Goal: Find specific page/section: Find specific page/section

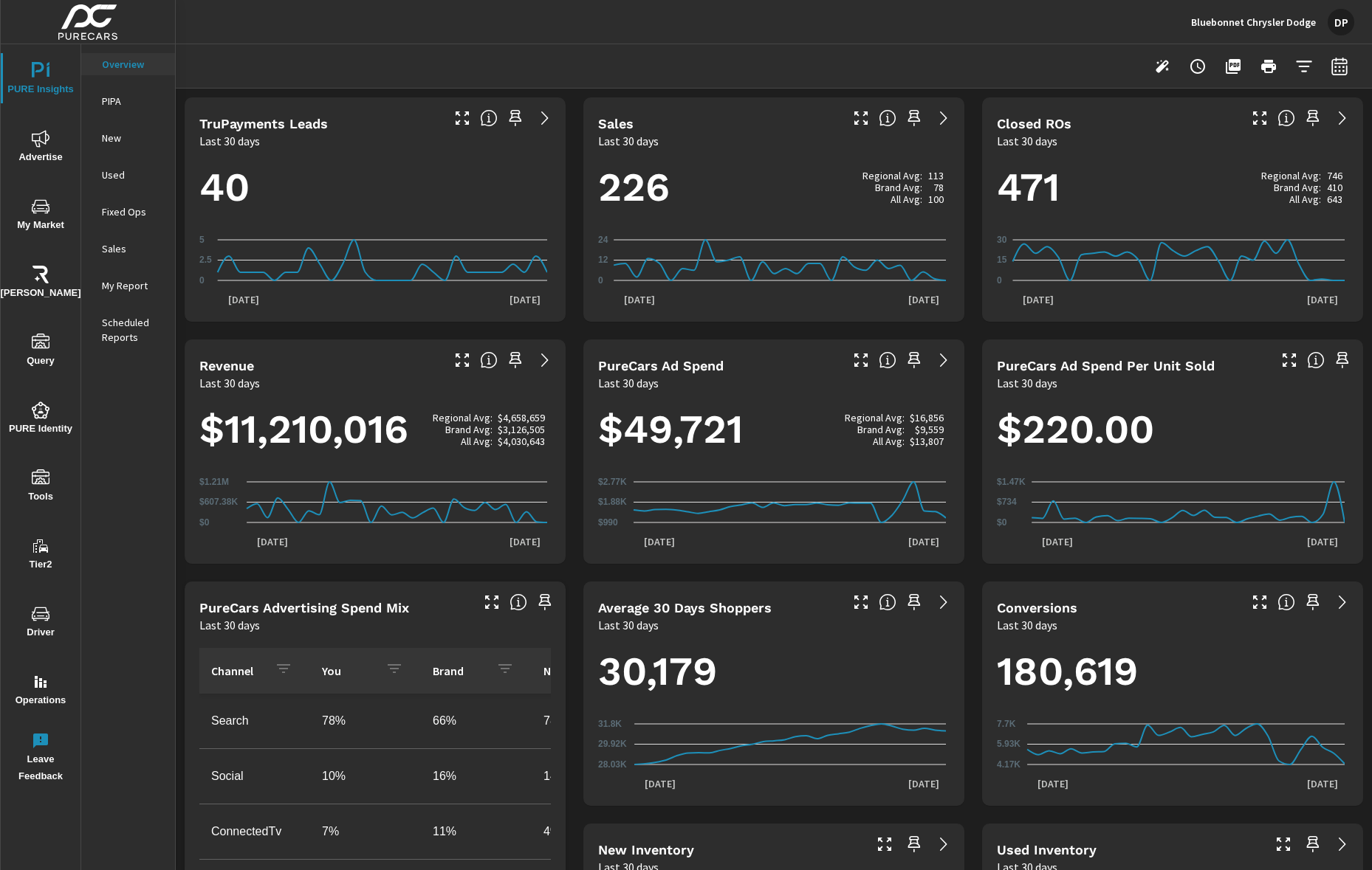
click at [1155, 67] on icon "button" at bounding box center [1161, 65] width 13 height 13
click at [1155, 69] on icon "button" at bounding box center [1161, 65] width 13 height 13
click at [1169, 74] on div at bounding box center [1250, 66] width 207 height 30
click at [1162, 71] on button "button" at bounding box center [1162, 66] width 30 height 30
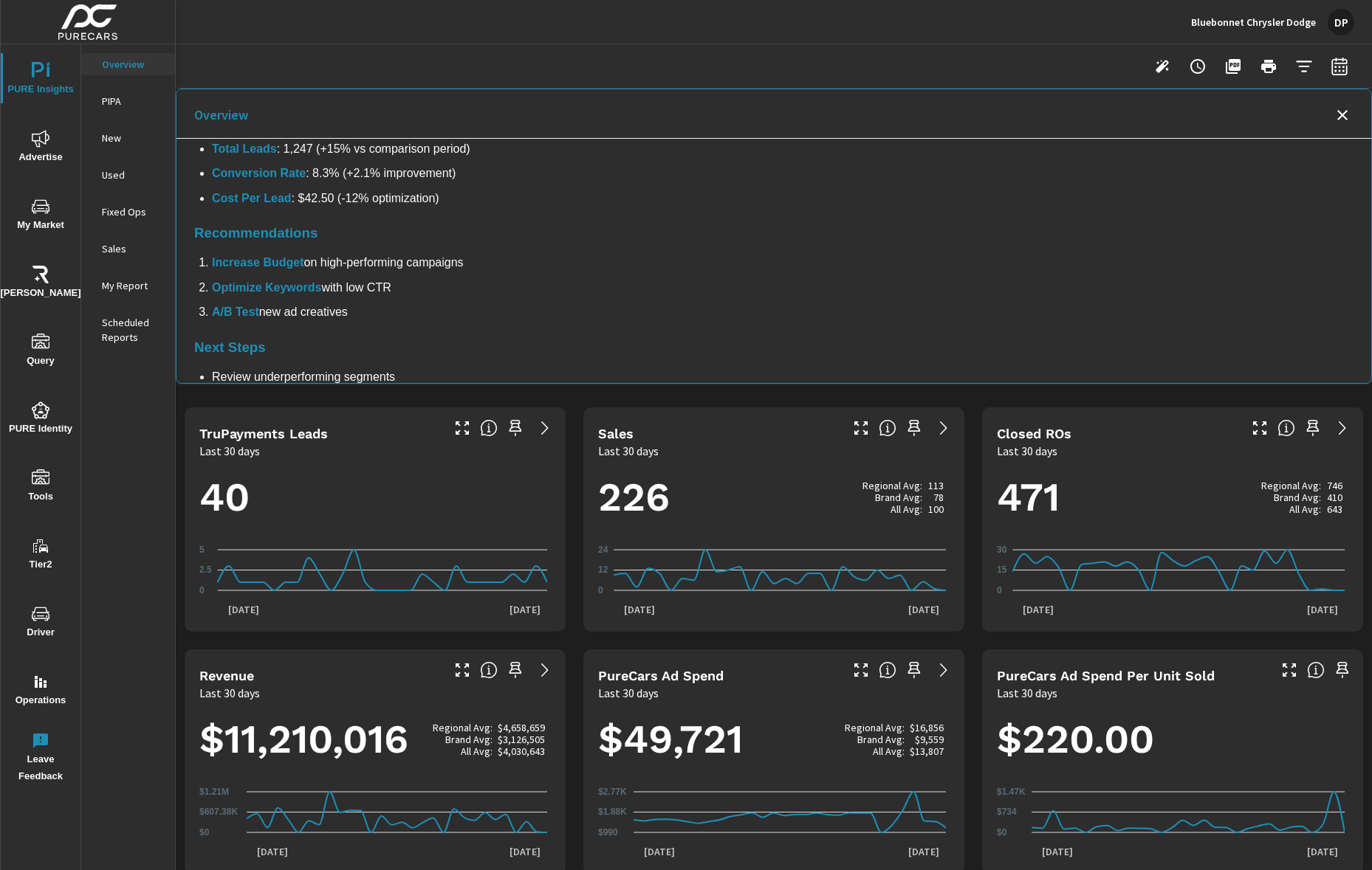
scroll to position [164, 0]
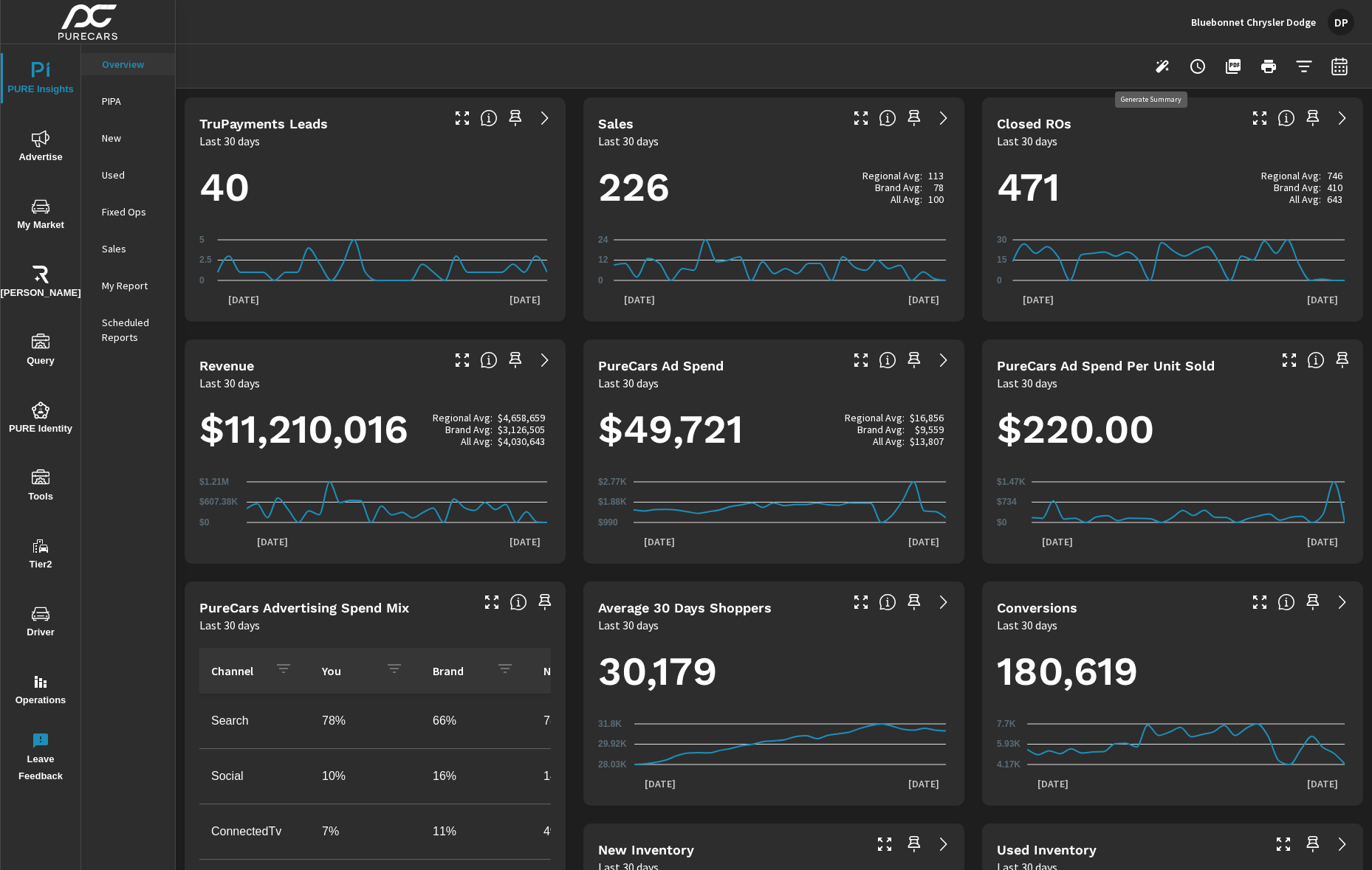
click at [1153, 70] on icon "button" at bounding box center [1162, 66] width 18 height 18
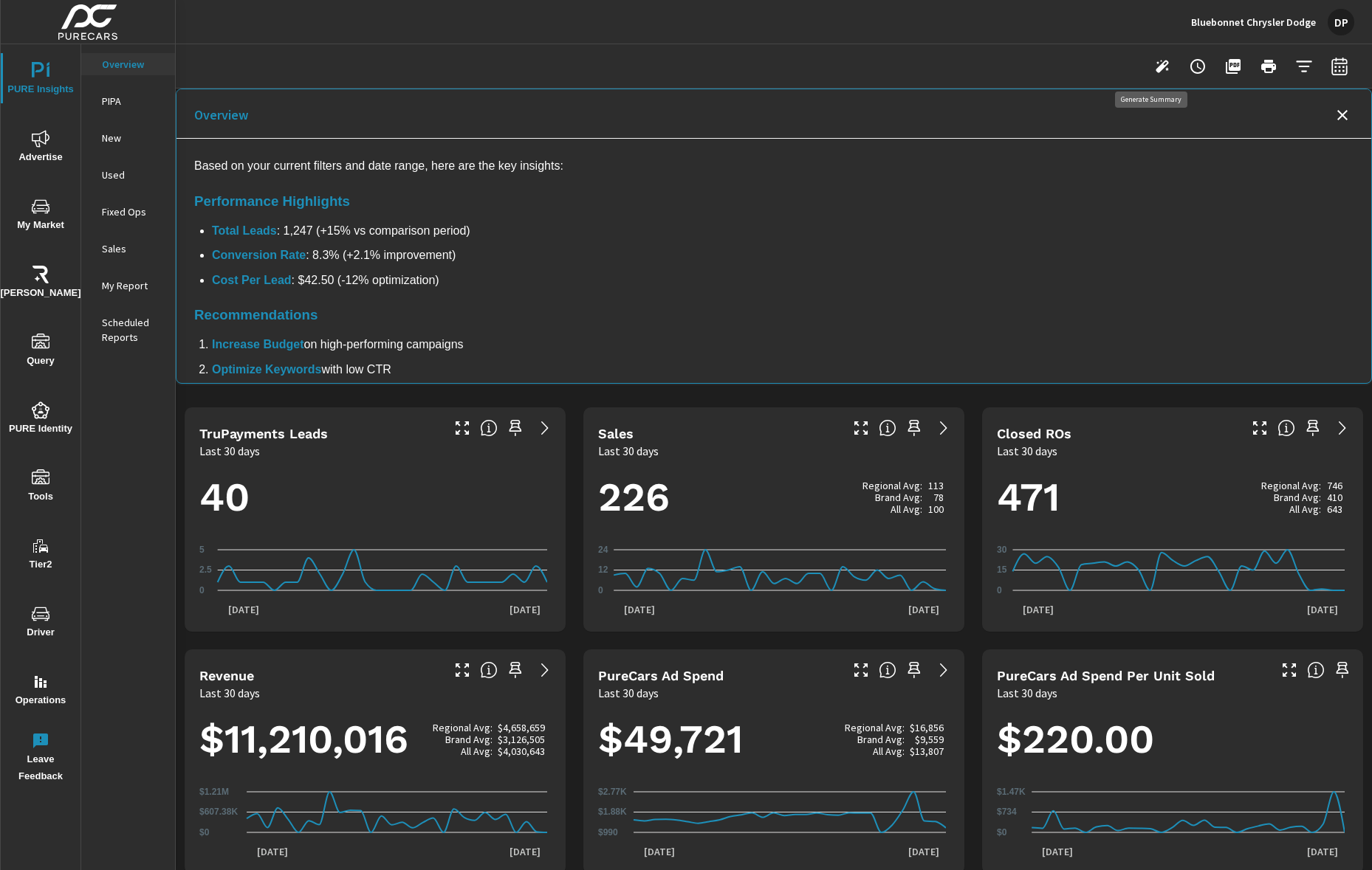
click at [1153, 73] on icon "button" at bounding box center [1162, 66] width 18 height 18
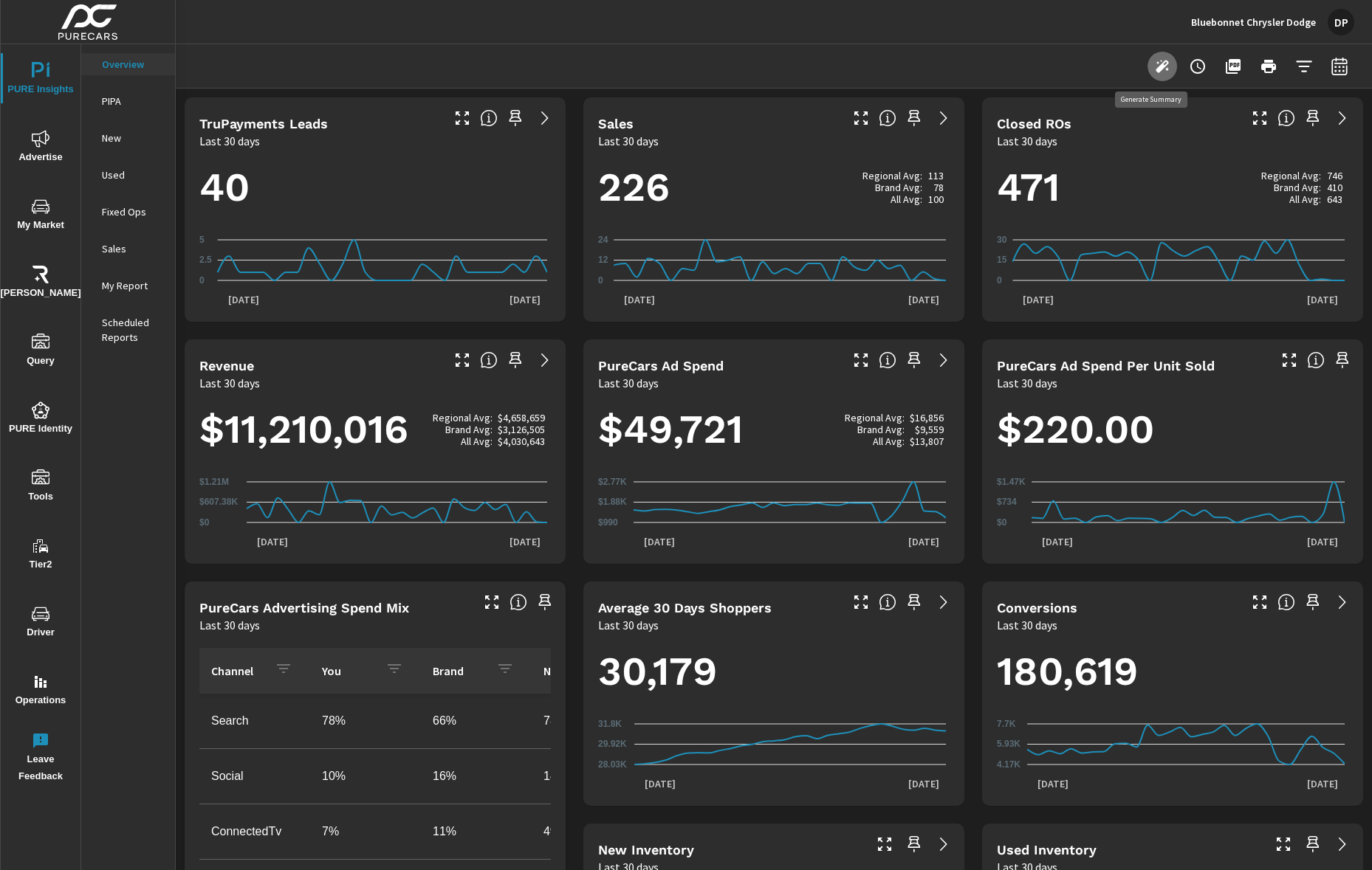
click at [1153, 73] on icon "button" at bounding box center [1162, 66] width 18 height 18
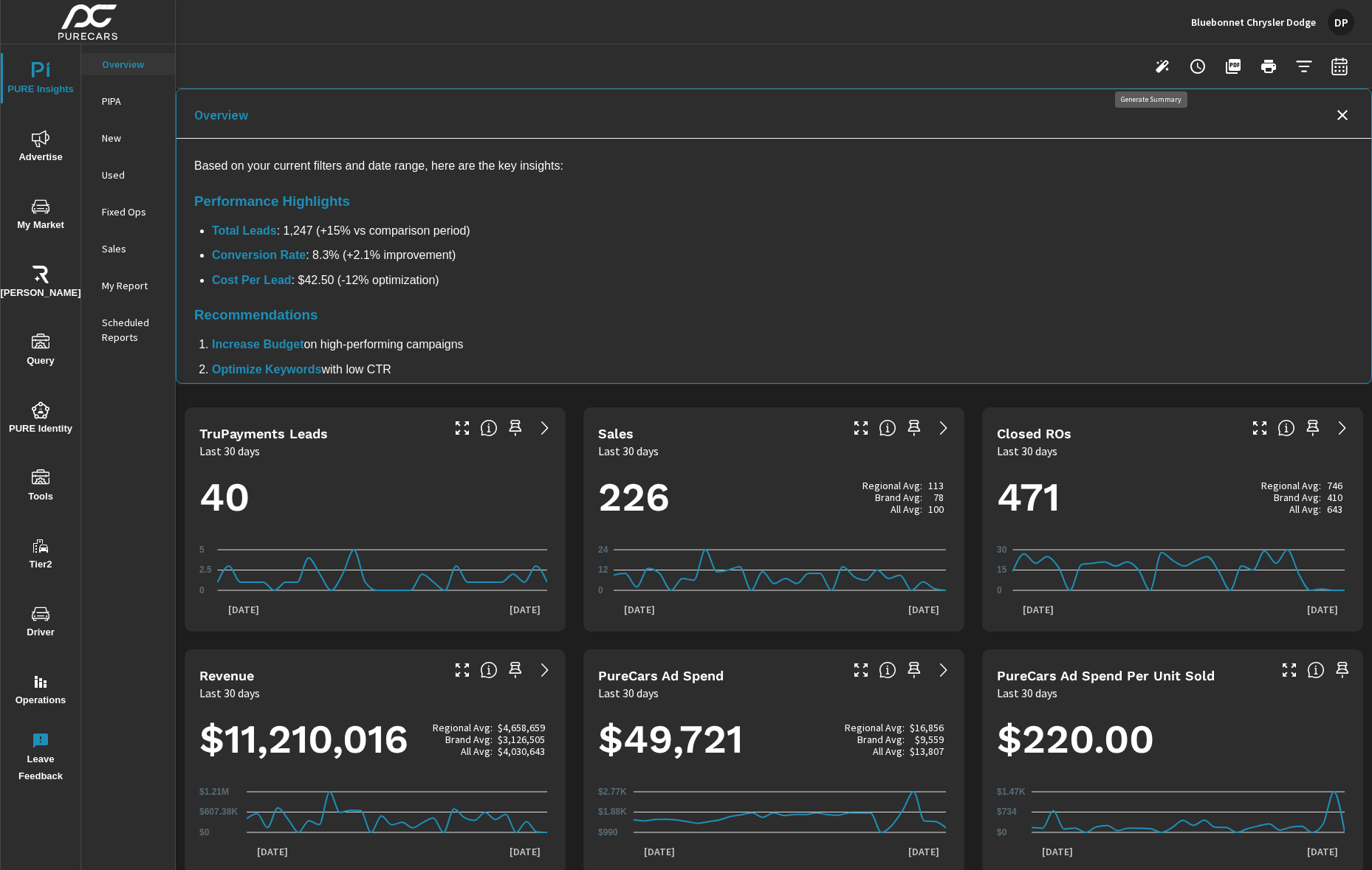
click at [1153, 74] on icon "button" at bounding box center [1162, 66] width 18 height 18
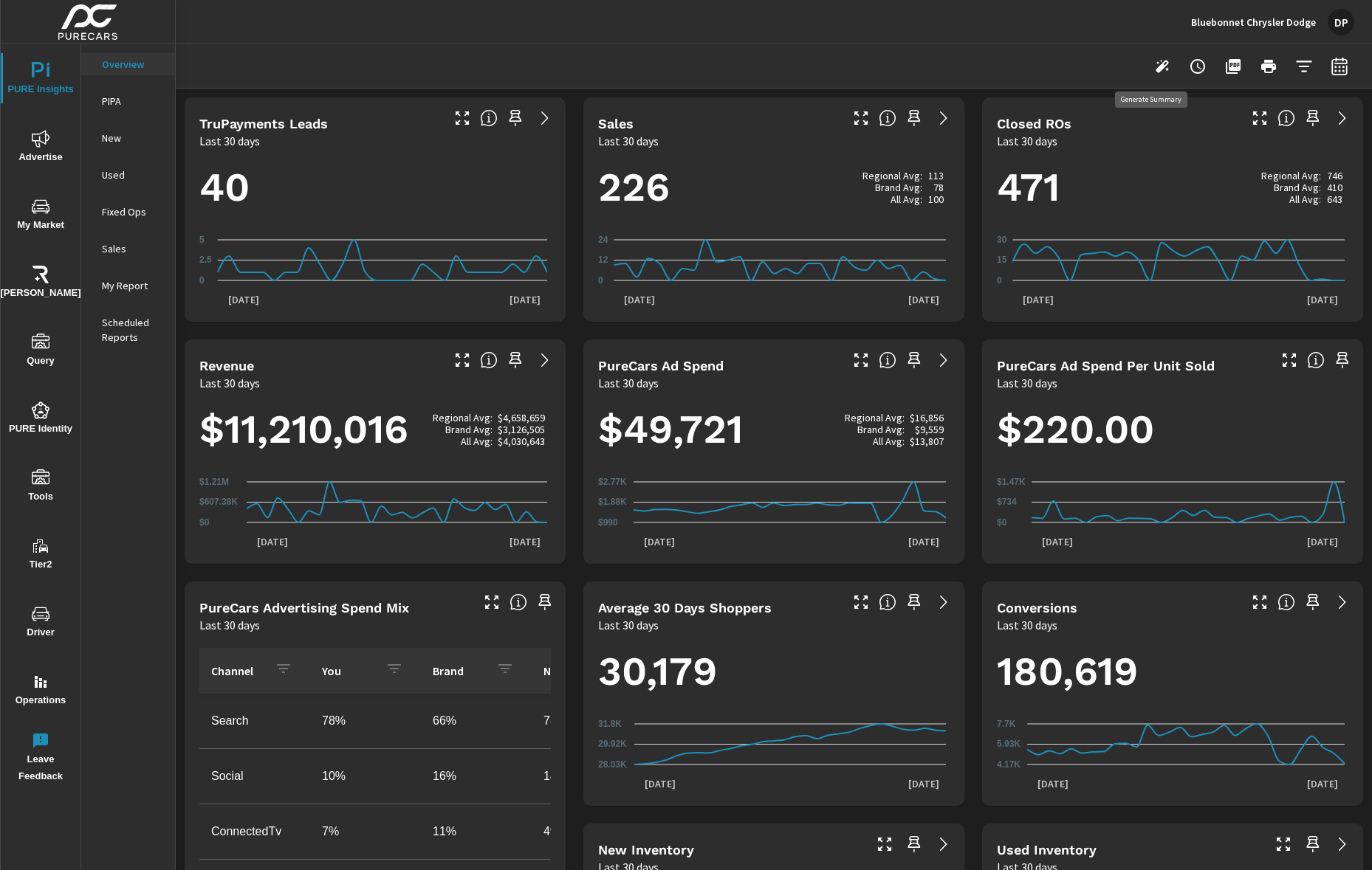
click at [1153, 71] on icon "button" at bounding box center [1162, 66] width 18 height 18
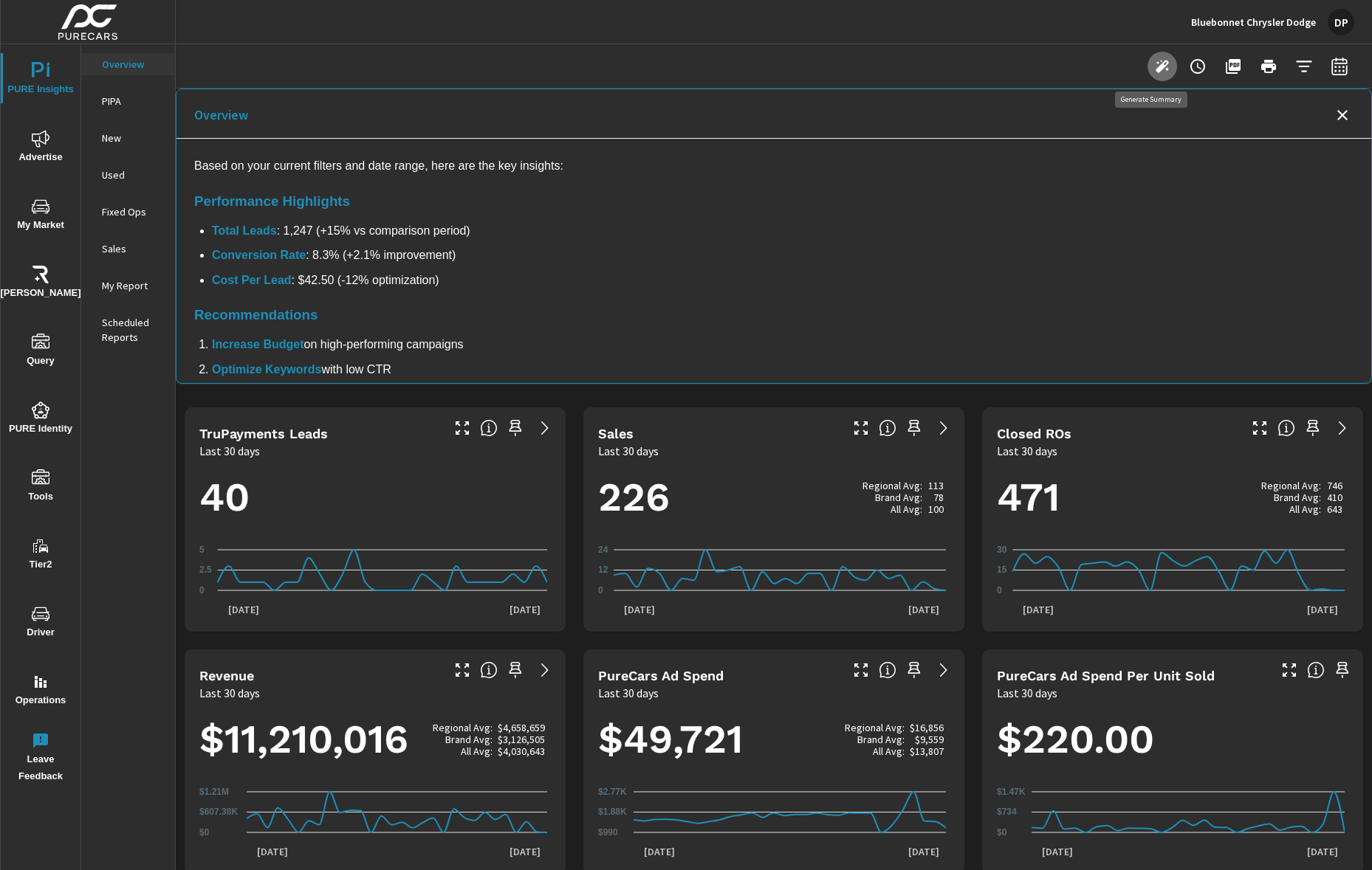
click at [1153, 63] on icon "button" at bounding box center [1162, 66] width 18 height 18
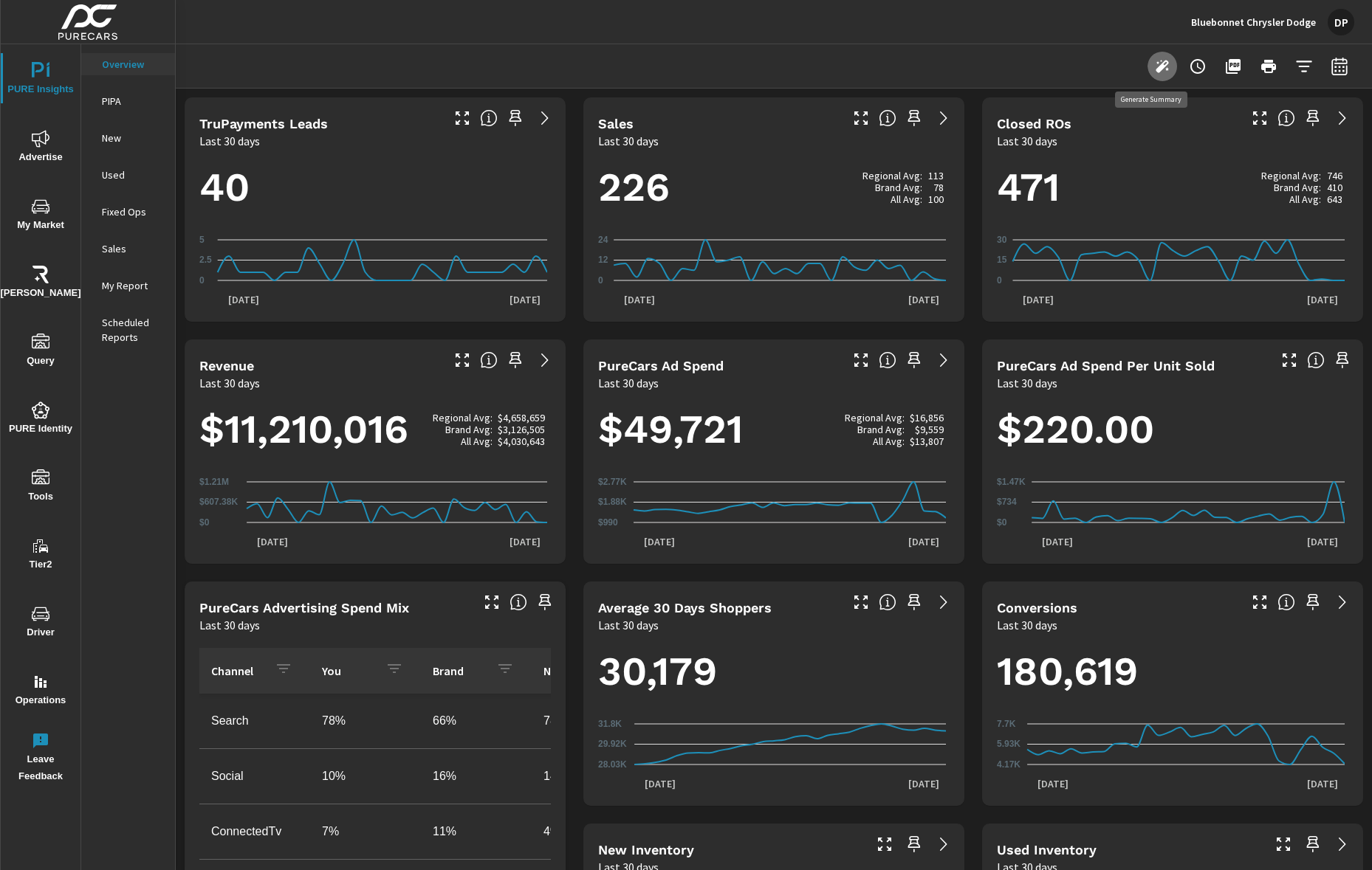
click at [1153, 66] on icon "button" at bounding box center [1162, 66] width 18 height 18
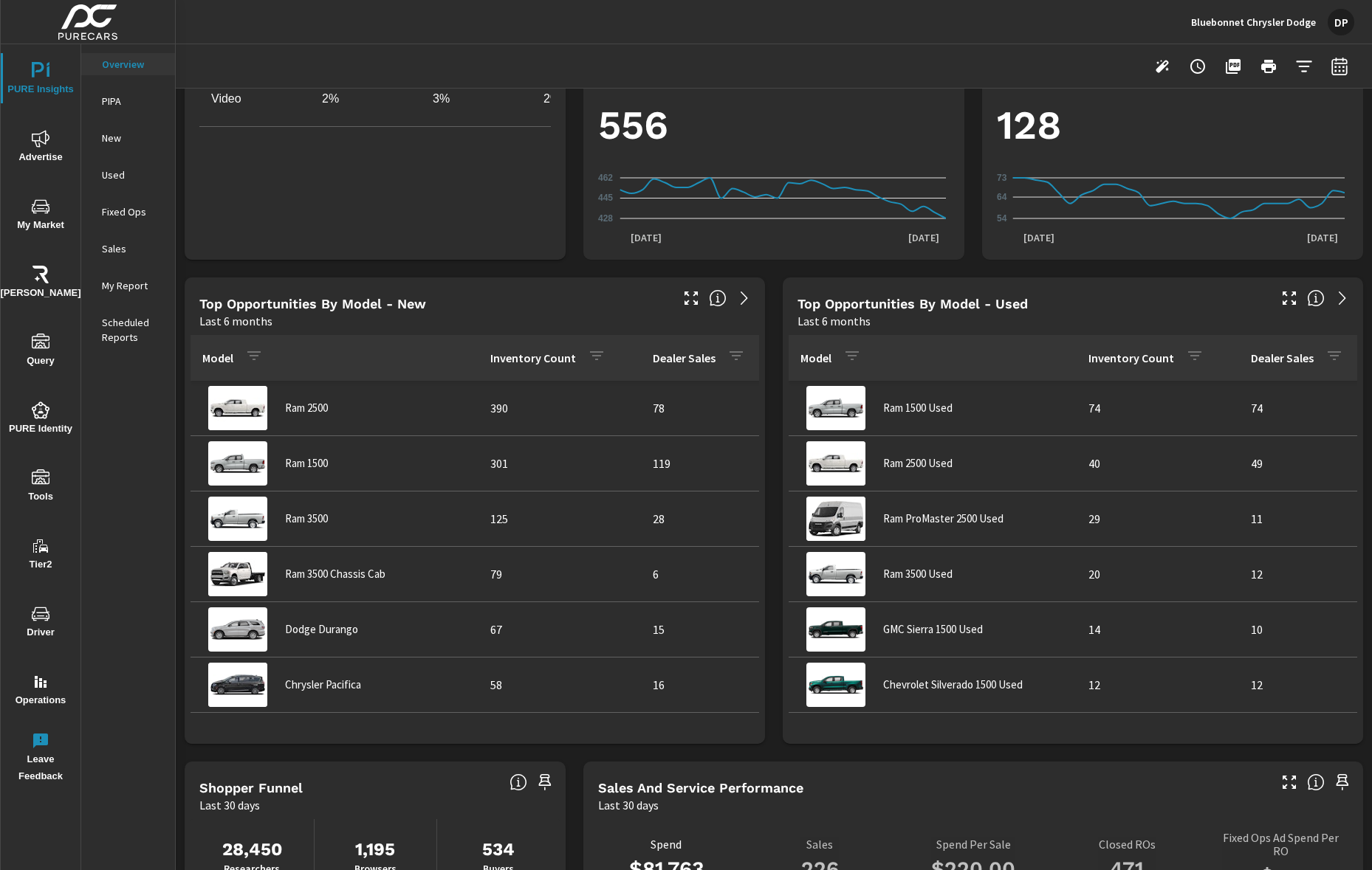
scroll to position [1210, 0]
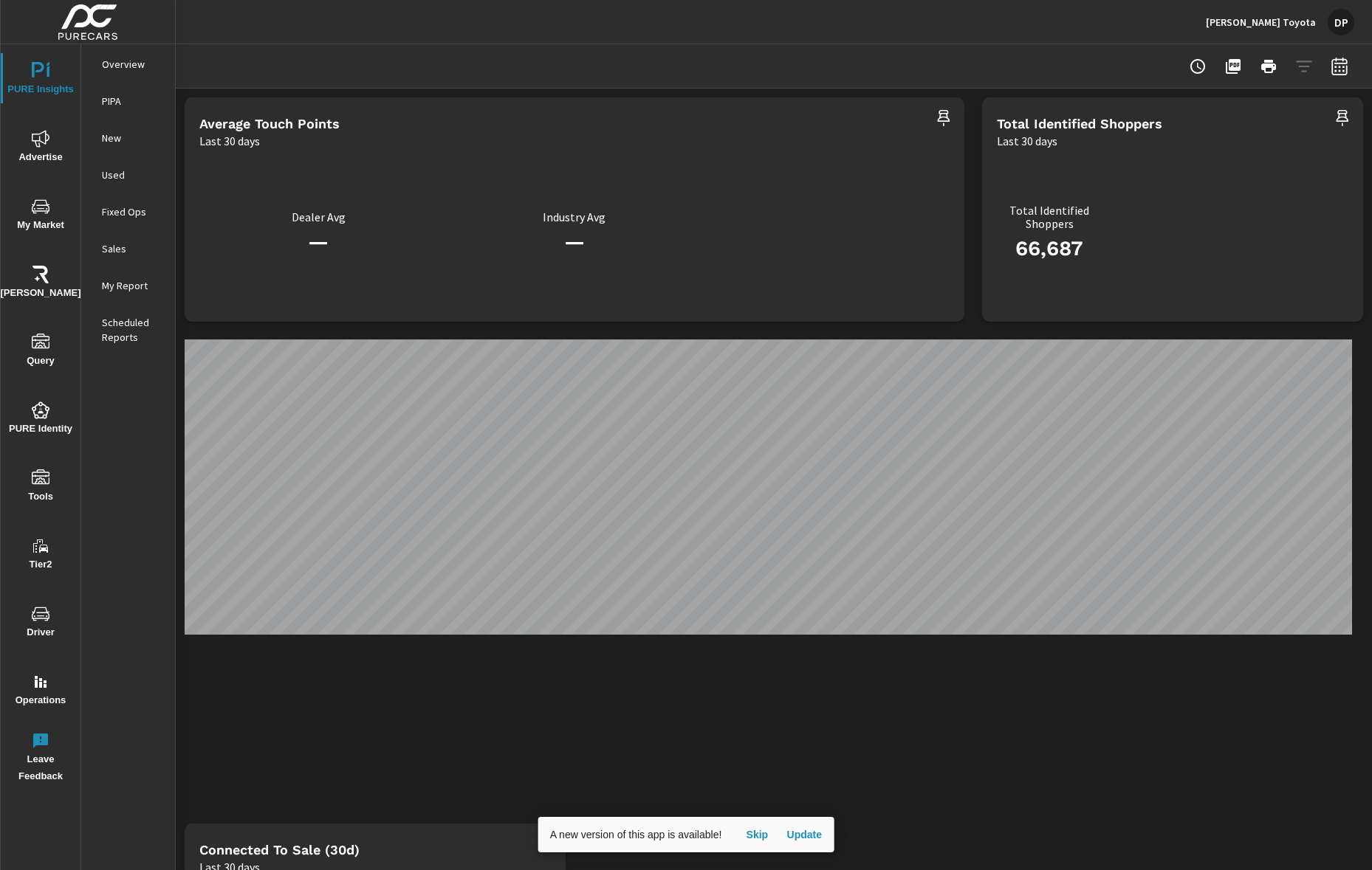
click at [819, 830] on span "Update" at bounding box center [804, 834] width 36 height 13
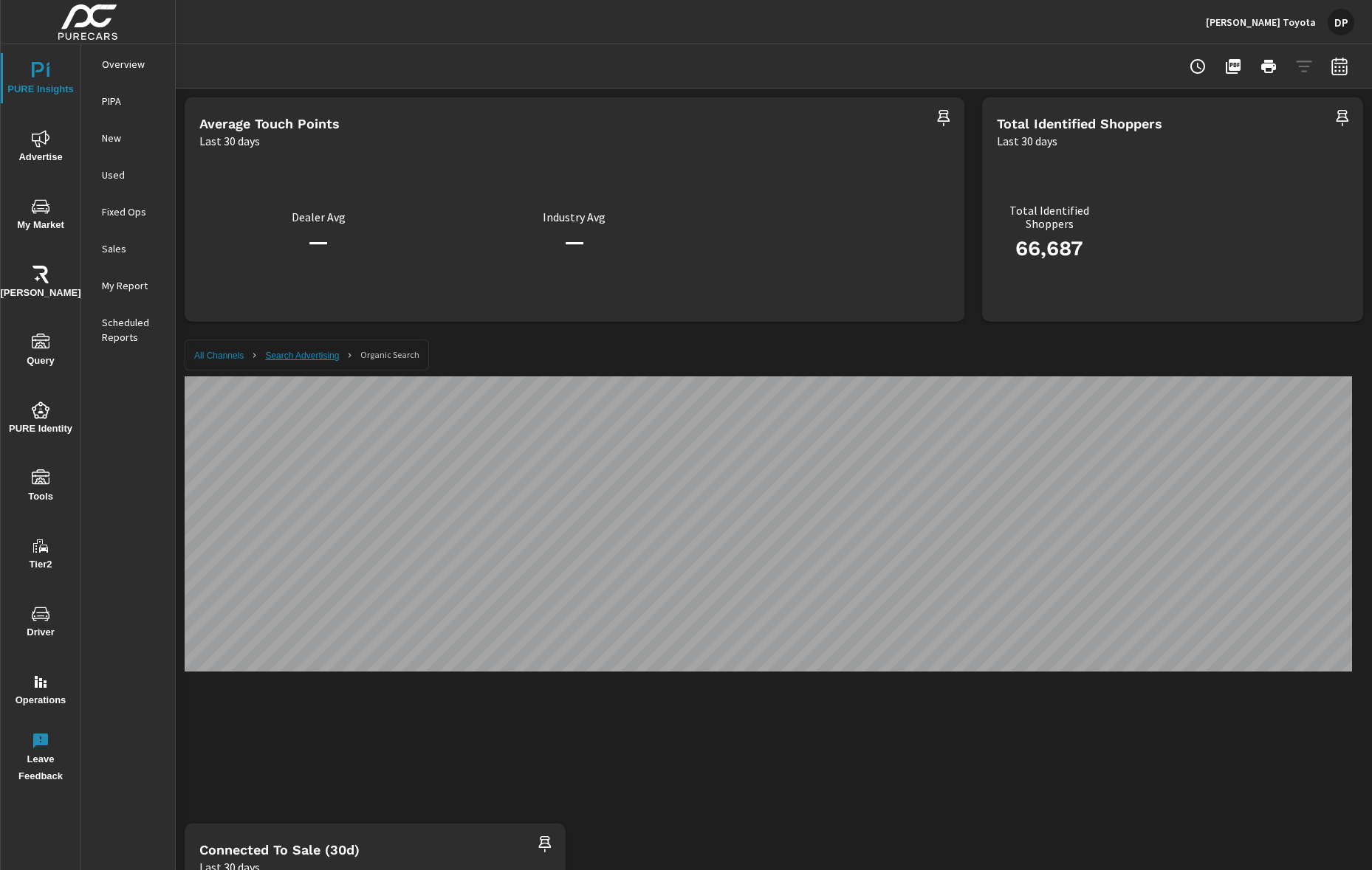
click at [280, 360] on link "Search Advertising" at bounding box center [302, 355] width 74 height 10
click at [216, 361] on link "All Channels" at bounding box center [219, 355] width 49 height 10
click at [219, 354] on link "All Channels" at bounding box center [219, 355] width 49 height 10
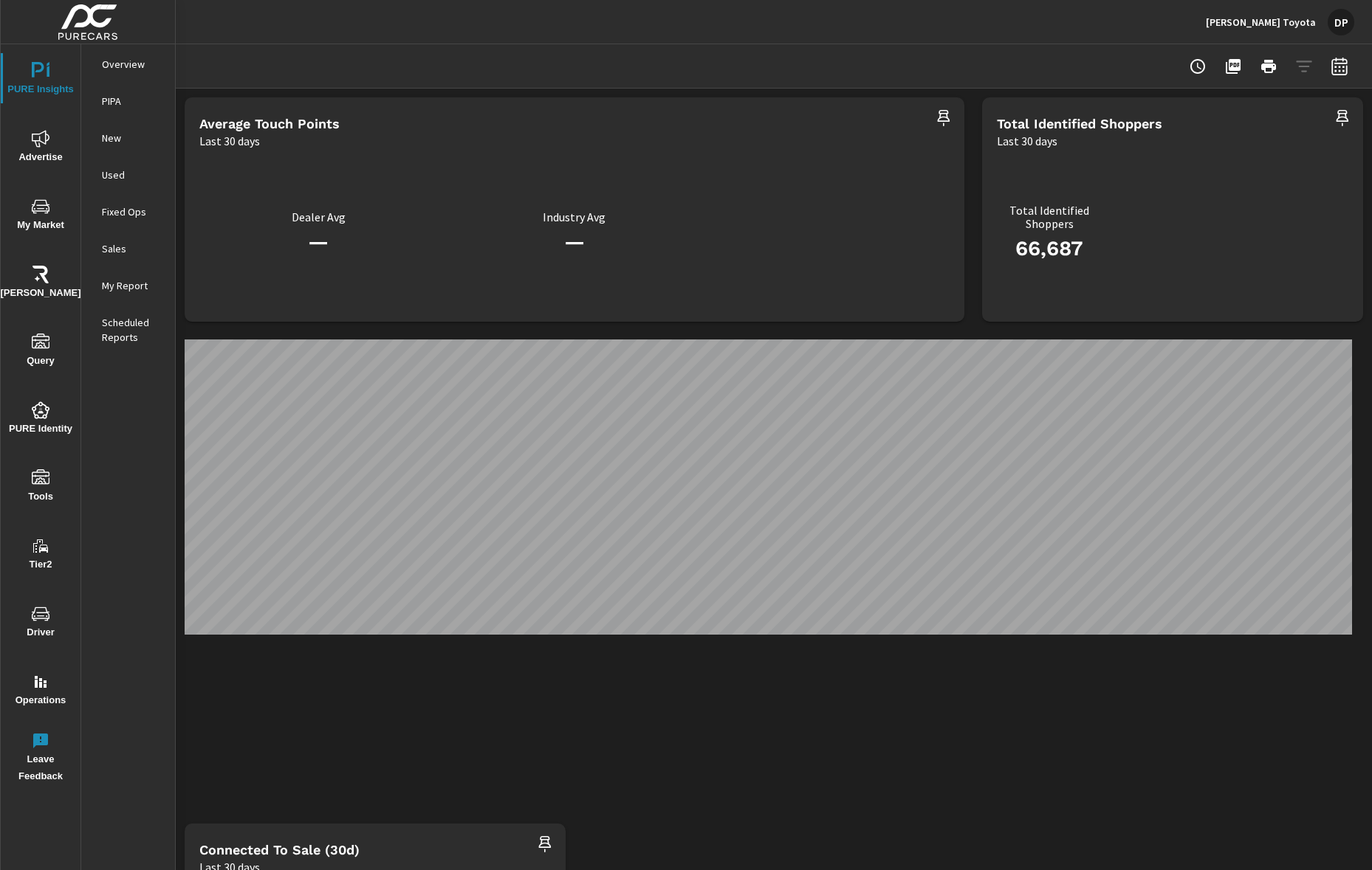
click at [1342, 28] on div "DP" at bounding box center [1340, 22] width 27 height 27
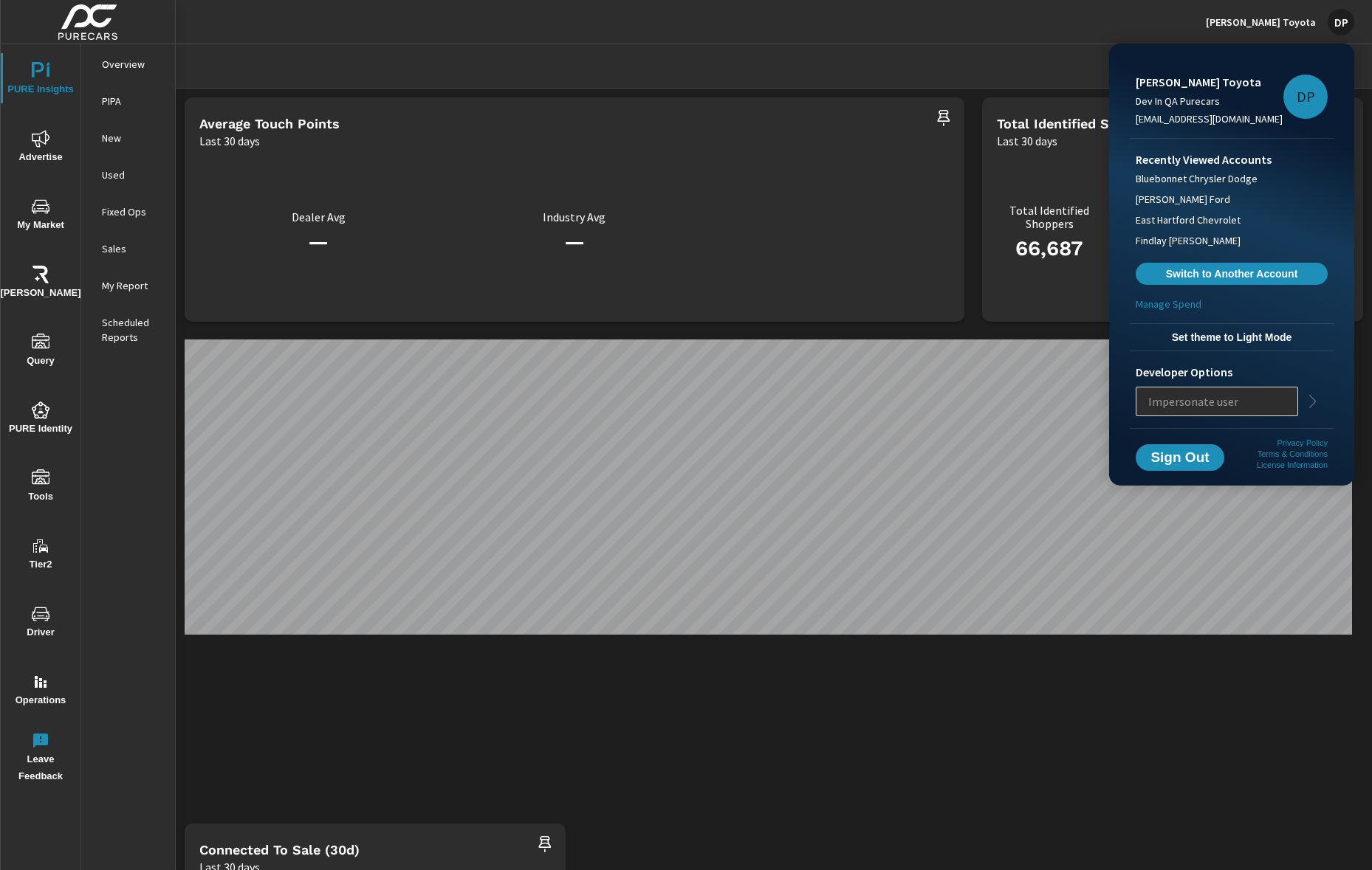
click at [1222, 333] on span "Set theme to Light Mode" at bounding box center [1231, 337] width 192 height 13
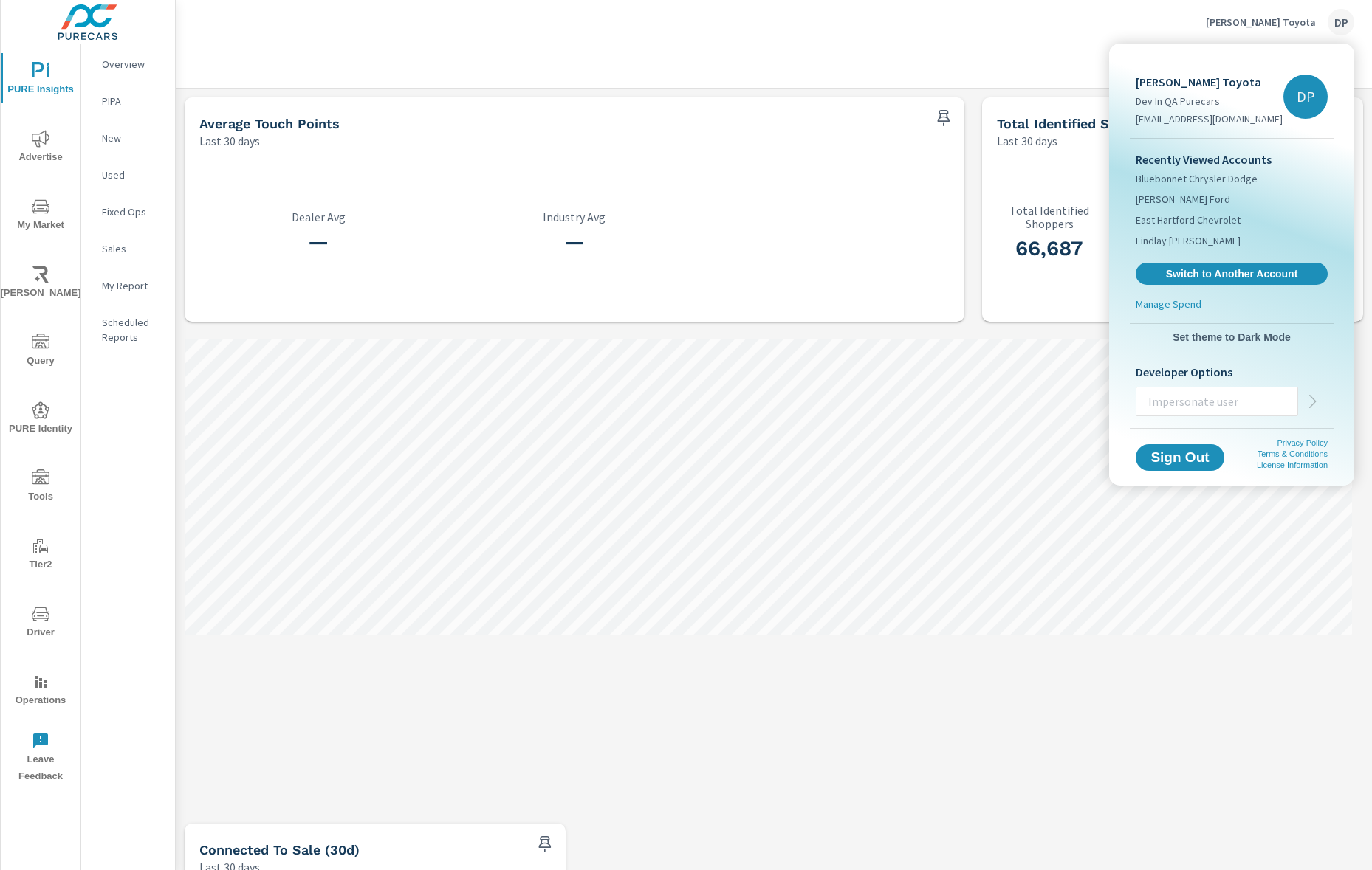
click at [1018, 531] on div at bounding box center [686, 435] width 1372 height 870
